Goal: Task Accomplishment & Management: Use online tool/utility

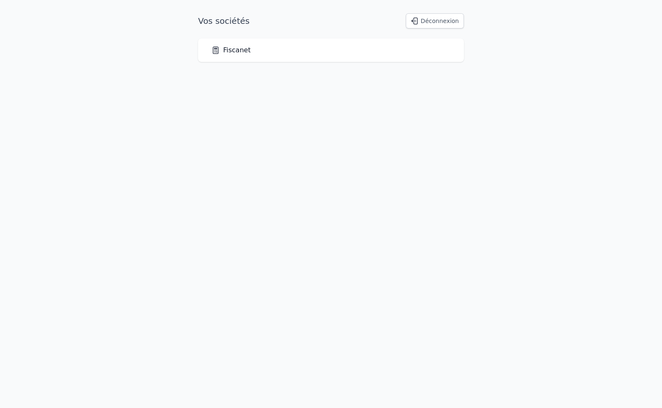
click at [232, 50] on link "Fiscanet" at bounding box center [231, 50] width 39 height 10
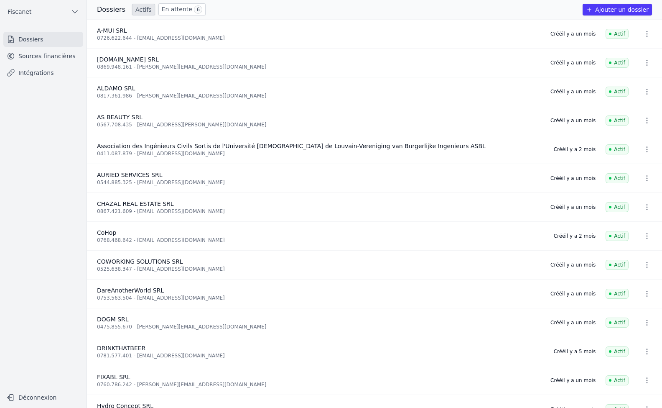
click at [66, 56] on link "Sources financières" at bounding box center [43, 56] width 80 height 15
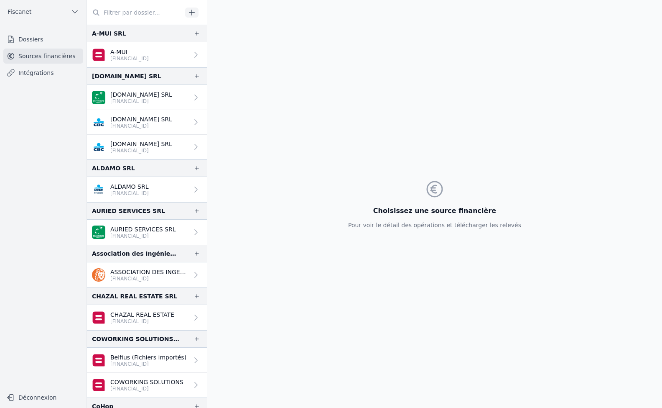
click at [168, 119] on link "[DOMAIN_NAME] SRL [FINANCIAL_ID]" at bounding box center [147, 122] width 120 height 25
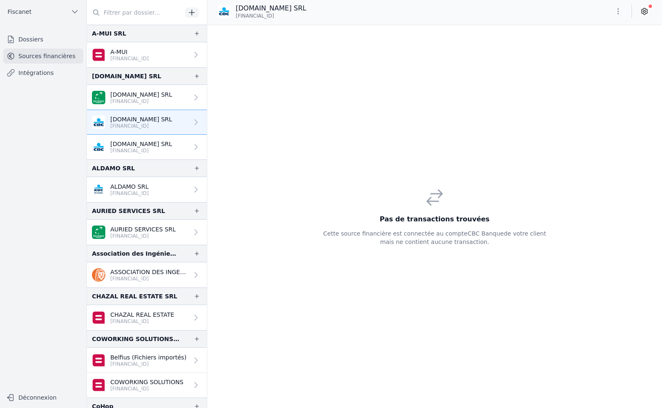
click at [157, 152] on p "[FINANCIAL_ID]" at bounding box center [141, 150] width 62 height 7
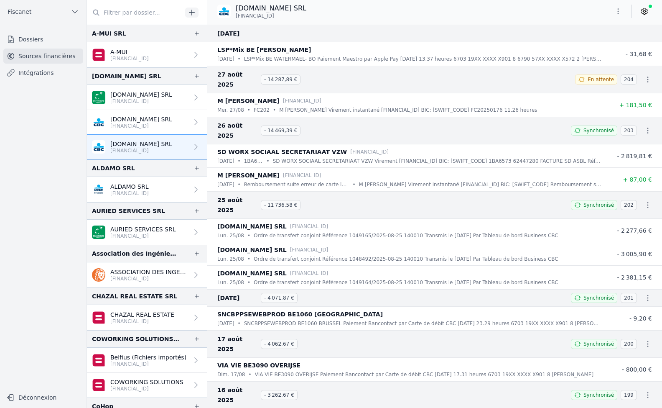
click at [160, 125] on p "[FINANCIAL_ID]" at bounding box center [141, 126] width 62 height 7
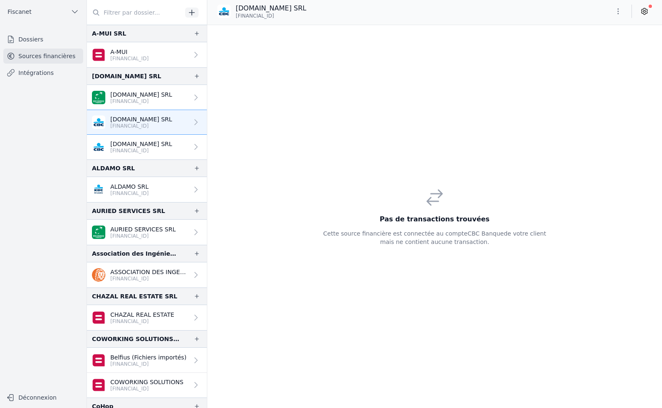
click at [192, 123] on icon at bounding box center [196, 122] width 8 height 8
click at [644, 13] on icon at bounding box center [645, 11] width 8 height 8
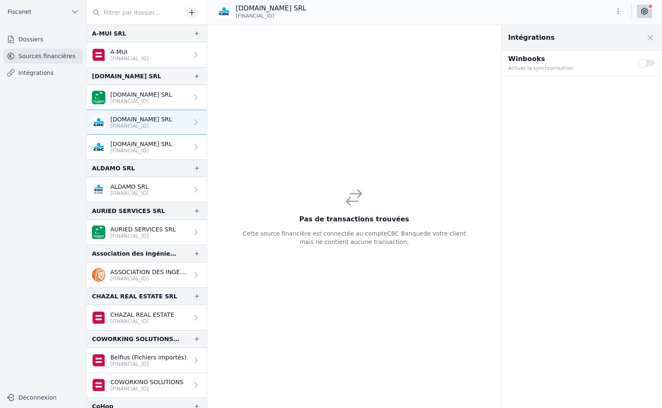
click at [616, 12] on icon "button" at bounding box center [618, 11] width 8 height 8
click at [599, 61] on button "Supprimer" at bounding box center [598, 59] width 60 height 15
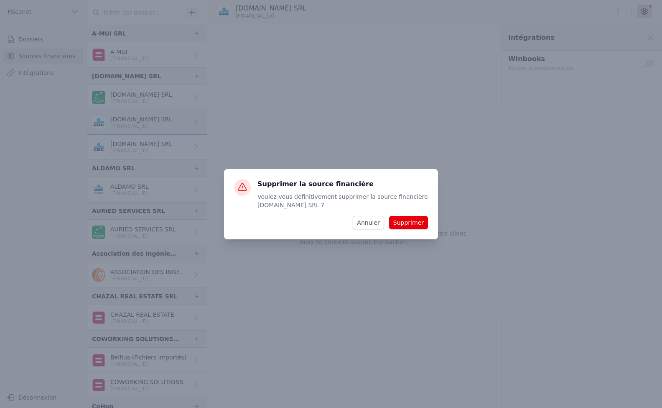
click at [417, 221] on button "Supprimer" at bounding box center [408, 222] width 39 height 13
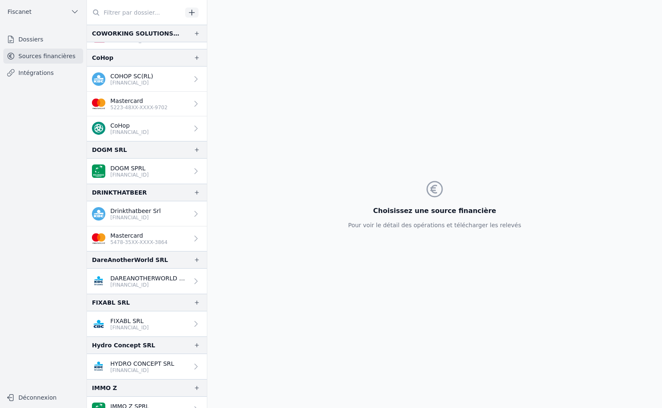
scroll to position [330, 0]
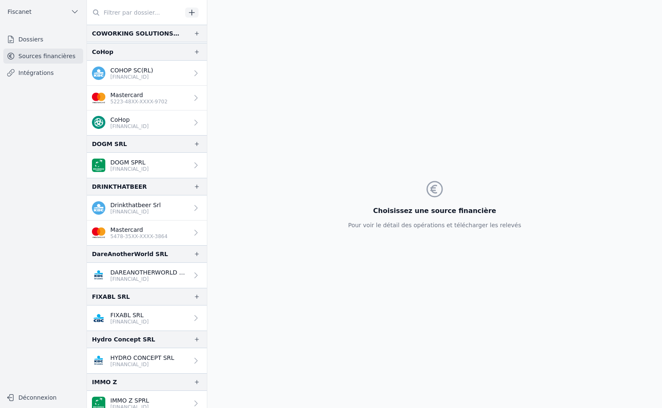
drag, startPoint x: 220, startPoint y: 165, endPoint x: 221, endPoint y: 186, distance: 20.9
click at [221, 186] on div "Choisissez une source financière Pour voir le détail des opérations et téléchar…" at bounding box center [434, 204] width 455 height 408
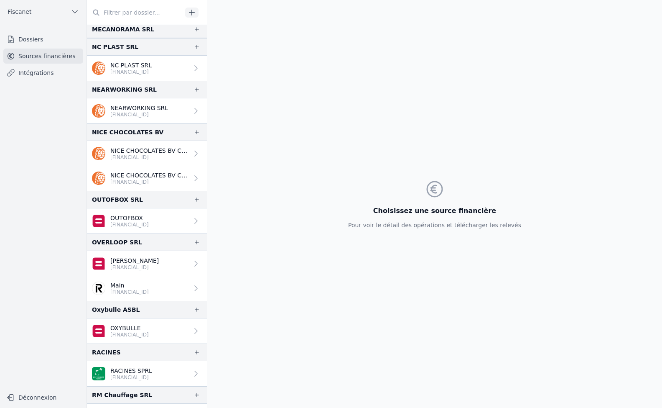
scroll to position [1079, 0]
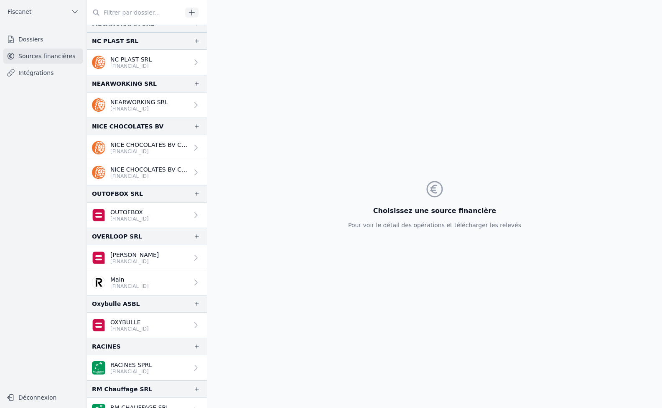
click at [212, 331] on div "Choisissez une source financière Pour voir le détail des opérations et téléchar…" at bounding box center [434, 204] width 455 height 408
drag, startPoint x: 212, startPoint y: 331, endPoint x: 208, endPoint y: 350, distance: 19.3
click at [208, 350] on div "Choisissez une source financière Pour voir le détail des opérations et téléchar…" at bounding box center [434, 204] width 455 height 408
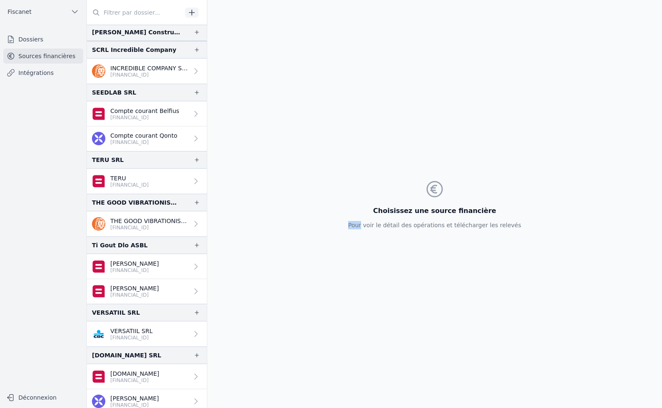
scroll to position [1509, 0]
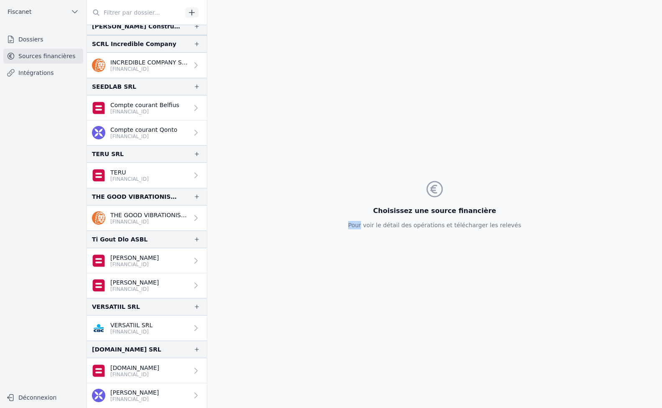
click at [38, 41] on link "Dossiers" at bounding box center [43, 39] width 80 height 15
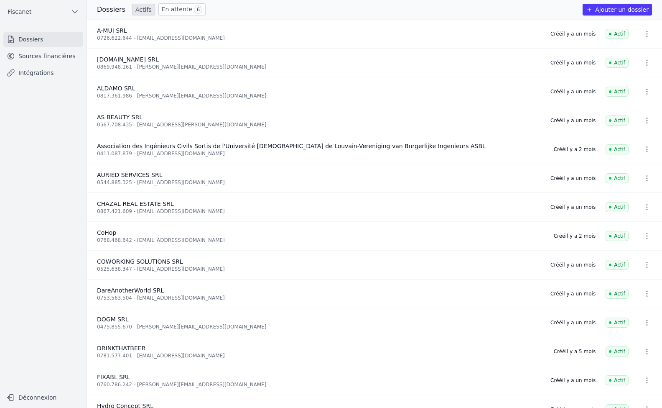
click at [162, 8] on link "En attente 6" at bounding box center [181, 9] width 47 height 12
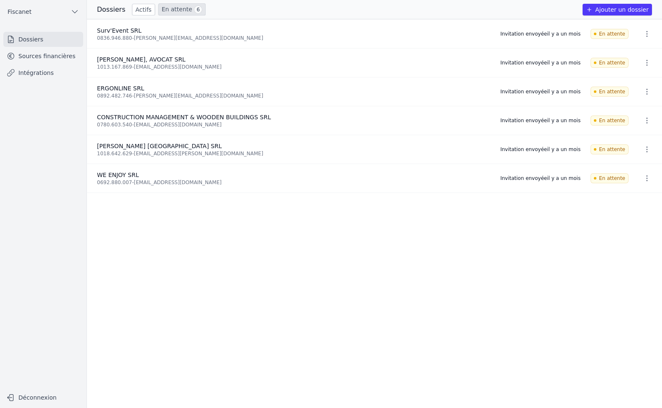
click at [39, 74] on link "Intégrations" at bounding box center [43, 72] width 80 height 15
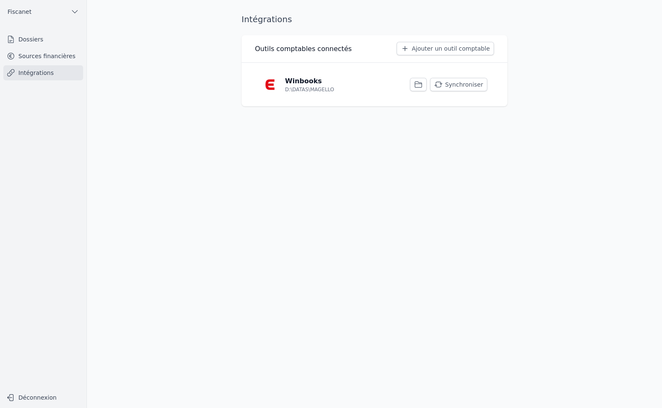
click at [419, 86] on icon "button" at bounding box center [418, 85] width 7 height 6
click at [456, 88] on button "Synchroniser" at bounding box center [458, 84] width 57 height 13
click at [299, 86] on p "D:\DATAS\MAGELLO" at bounding box center [309, 89] width 49 height 7
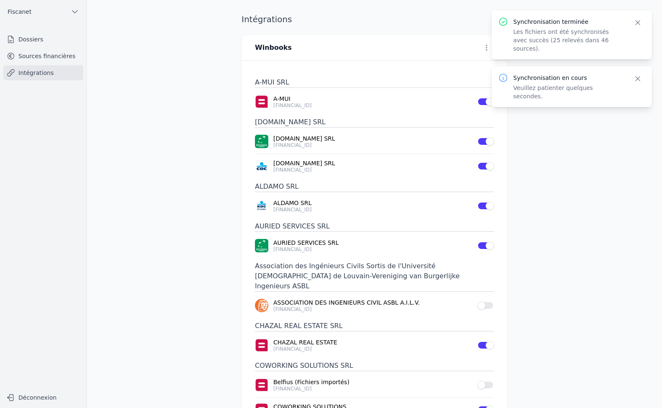
click at [486, 301] on button "Use setting" at bounding box center [486, 305] width 17 height 8
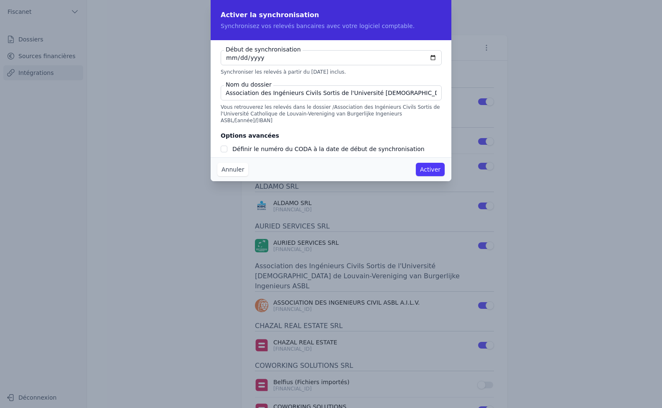
click at [232, 169] on button "Annuler" at bounding box center [232, 169] width 31 height 13
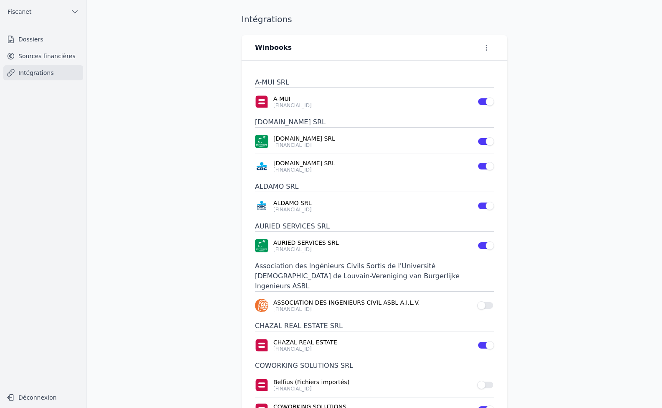
click at [484, 381] on button "Use setting" at bounding box center [486, 385] width 17 height 8
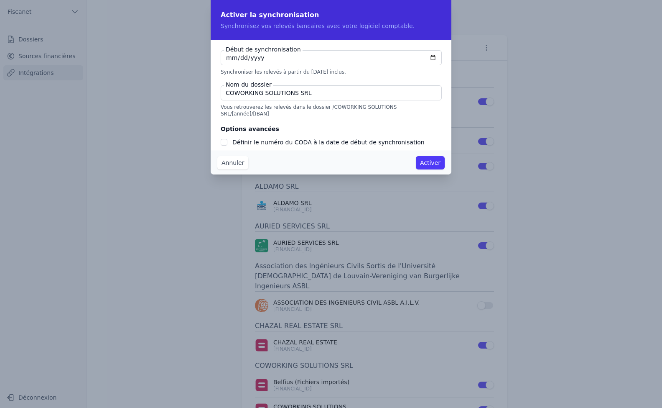
checkbox input "false"
type input "[DATE]"
click at [332, 94] on input "COWORKING SOLUTIONS SRL" at bounding box center [331, 92] width 221 height 15
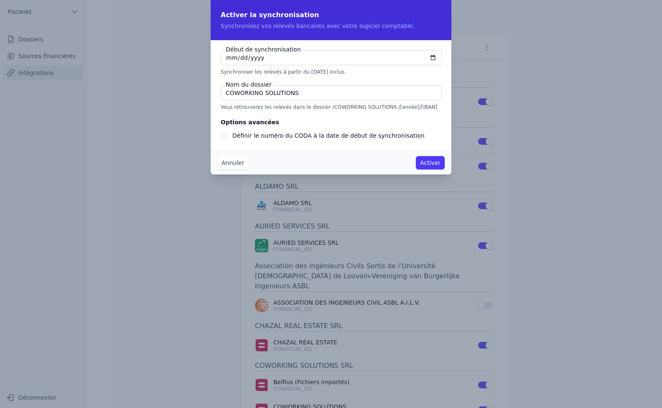
type input "COWORKING SOLUTIONS"
click at [431, 166] on button "Activer" at bounding box center [430, 162] width 29 height 13
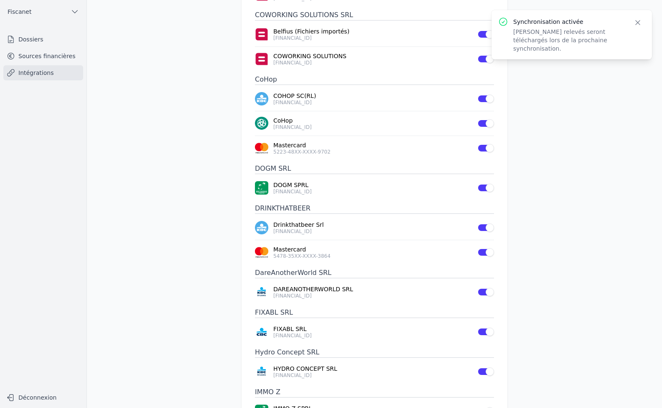
scroll to position [372, 0]
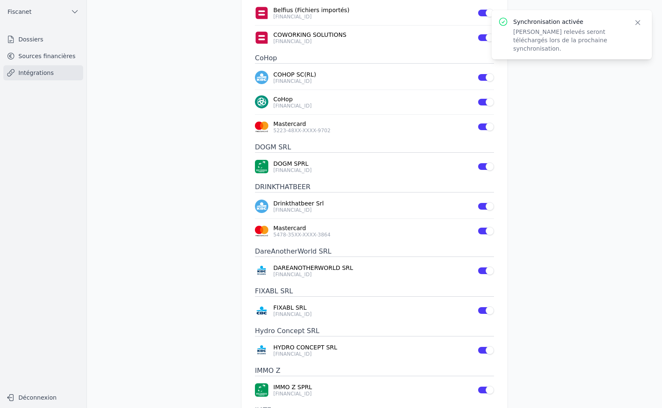
click at [656, 151] on main "Intégrations Winbooks A-MUI SRL A-MUI [FINANCIAL_ID] Use setting [DOMAIN_NAME] …" at bounding box center [331, 204] width 662 height 408
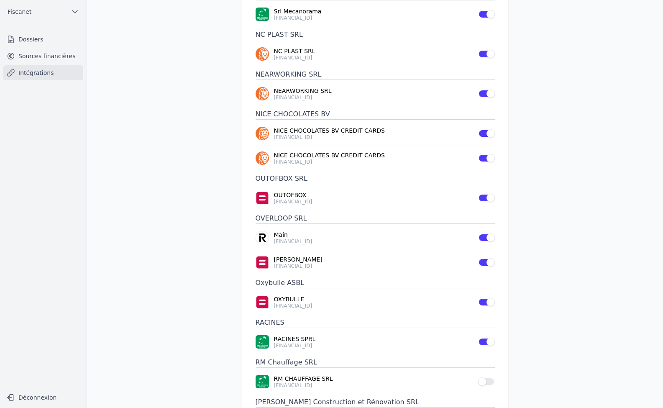
scroll to position [1092, 0]
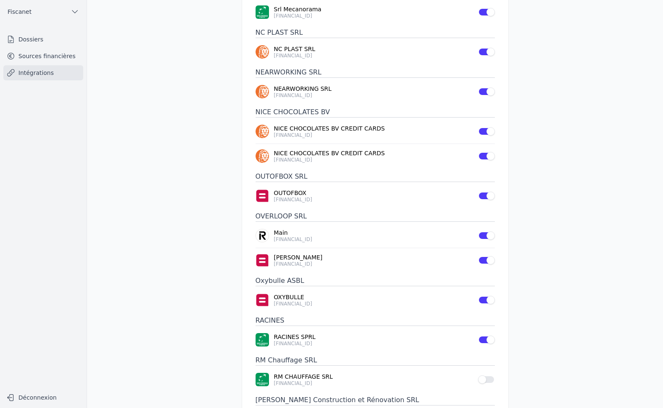
click at [486, 375] on button "Use setting" at bounding box center [486, 379] width 17 height 8
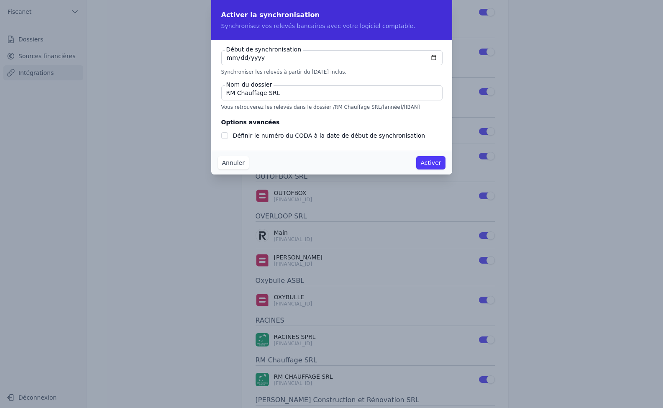
checkbox input "false"
type input "[DATE]"
click at [291, 95] on input "RM Chauffage SRL" at bounding box center [331, 92] width 221 height 15
type input "RM Chauffage"
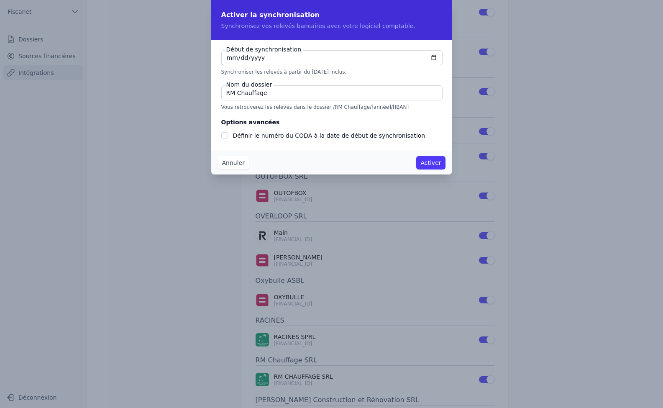
click at [431, 161] on button "Activer" at bounding box center [430, 162] width 29 height 13
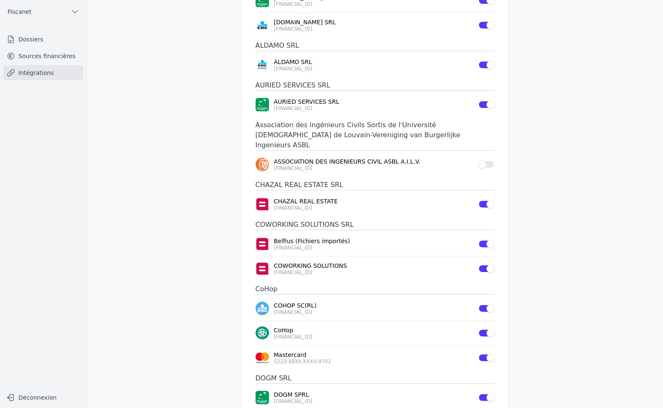
scroll to position [0, 0]
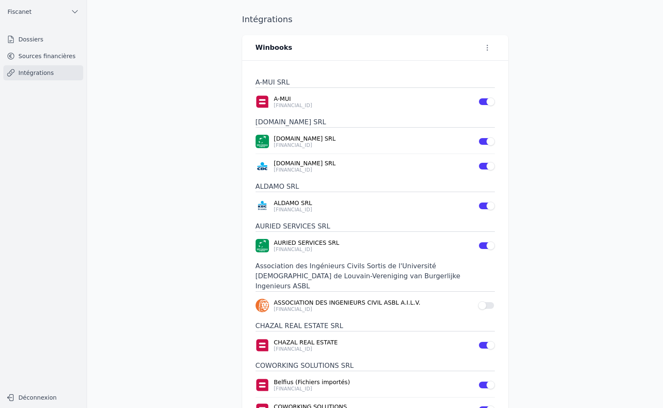
click at [68, 58] on link "Sources financières" at bounding box center [43, 56] width 80 height 15
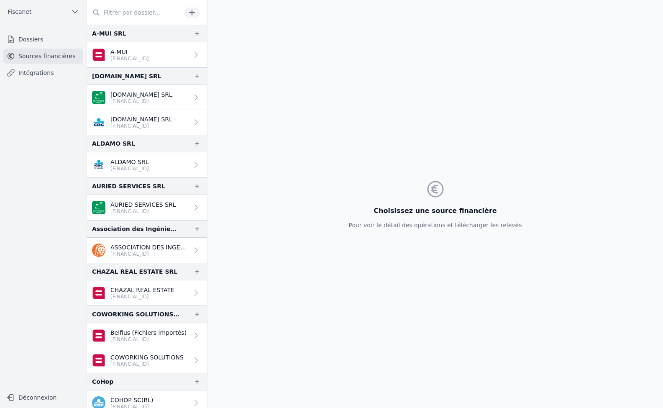
click at [127, 251] on p "[FINANCIAL_ID]" at bounding box center [149, 253] width 78 height 7
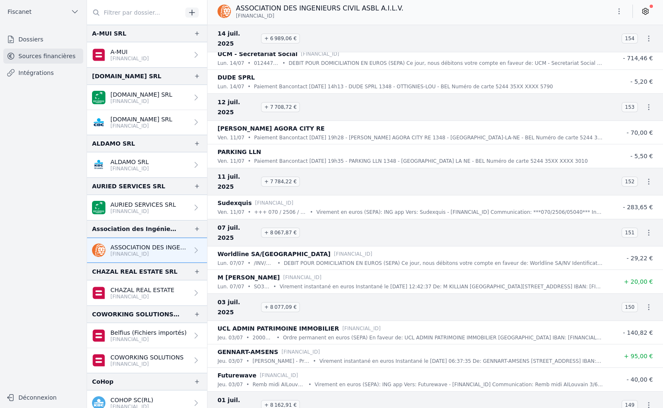
scroll to position [1422, 0]
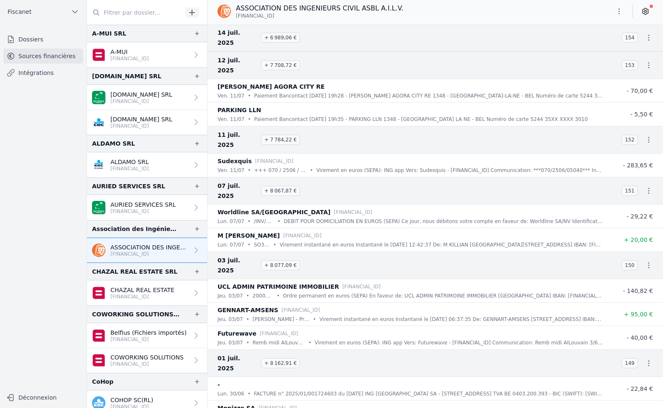
click at [43, 73] on link "Intégrations" at bounding box center [43, 72] width 80 height 15
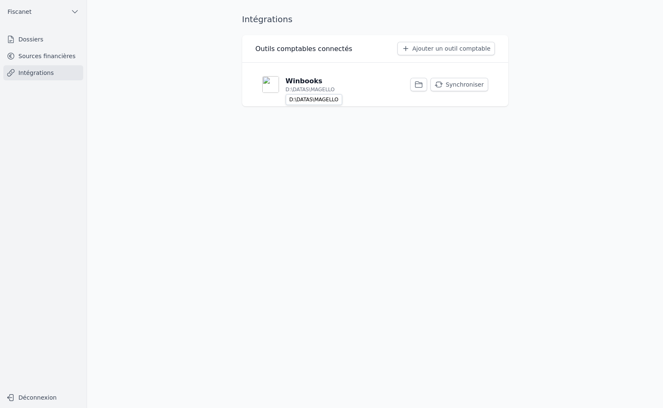
click at [309, 86] on p "D:\DATAS\MAGELLO" at bounding box center [310, 89] width 49 height 7
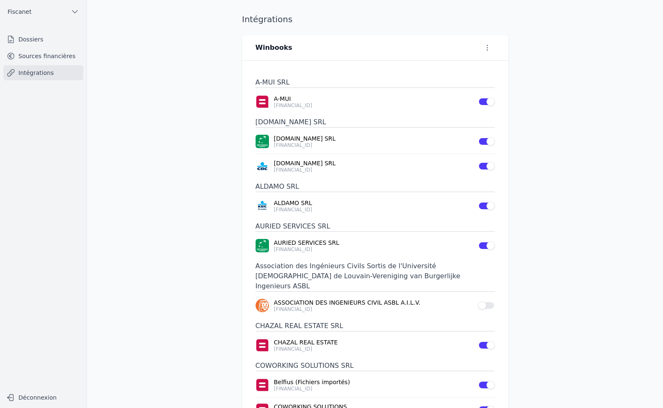
click at [488, 301] on button "Use setting" at bounding box center [486, 305] width 17 height 8
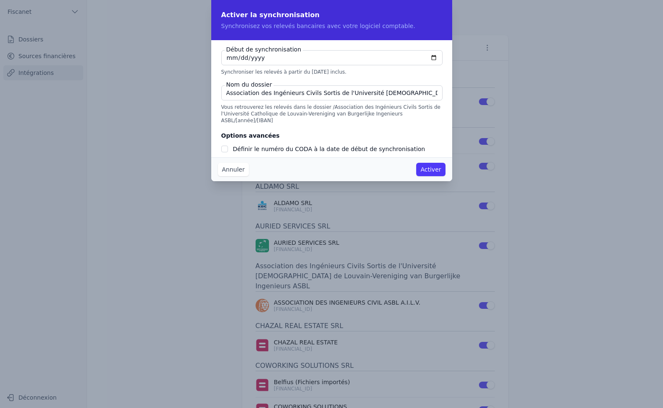
checkbox input "false"
type input "[DATE]"
type input "a"
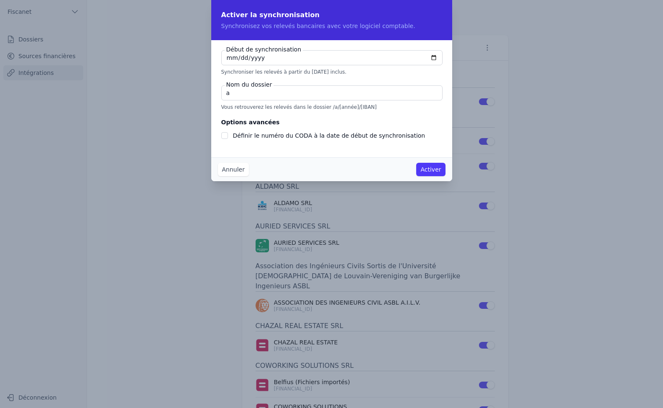
scroll to position [0, 0]
type input "A.I.L.V."
click at [437, 169] on button "Activer" at bounding box center [430, 169] width 29 height 13
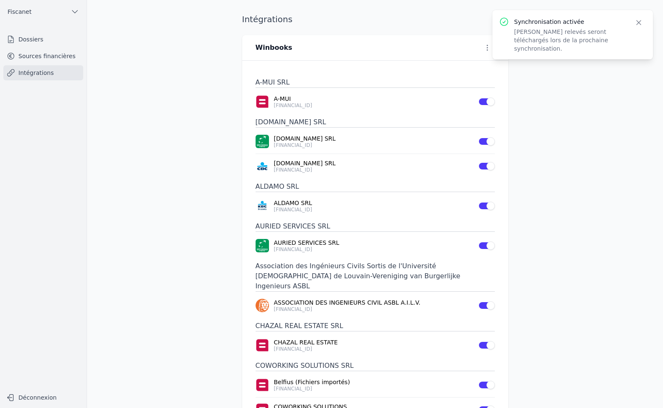
click at [50, 59] on link "Sources financières" at bounding box center [43, 56] width 80 height 15
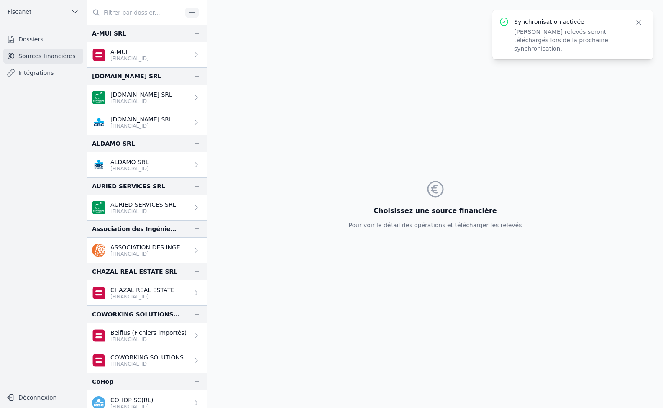
click at [159, 50] on link "A-MUI [FINANCIAL_ID]" at bounding box center [147, 54] width 120 height 25
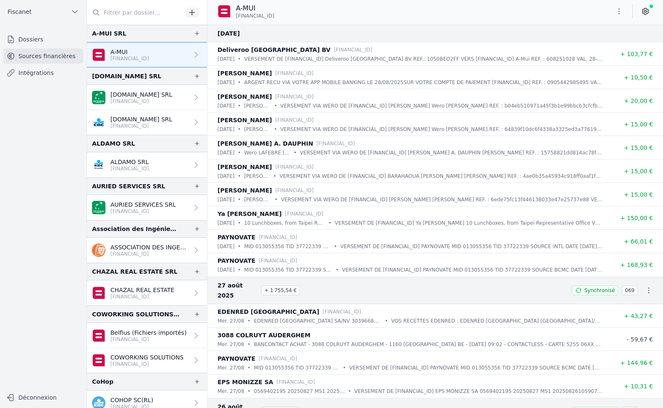
click at [34, 39] on link "Dossiers" at bounding box center [43, 39] width 80 height 15
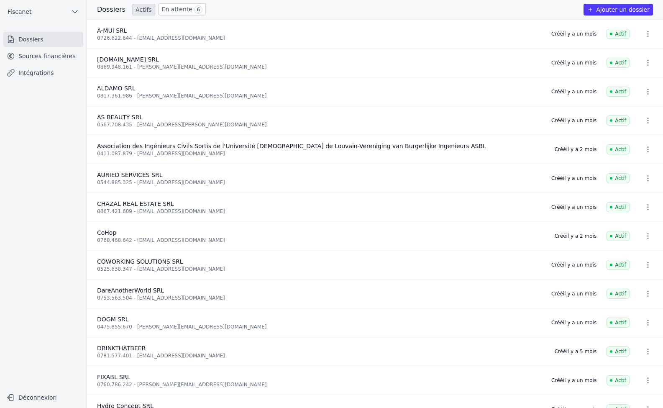
click at [162, 10] on link "En attente 6" at bounding box center [181, 9] width 47 height 12
